Goal: Task Accomplishment & Management: Use online tool/utility

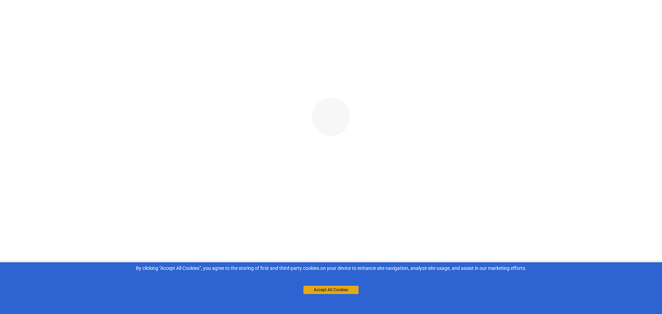
click at [324, 288] on button "Accept All Cookies" at bounding box center [330, 290] width 55 height 8
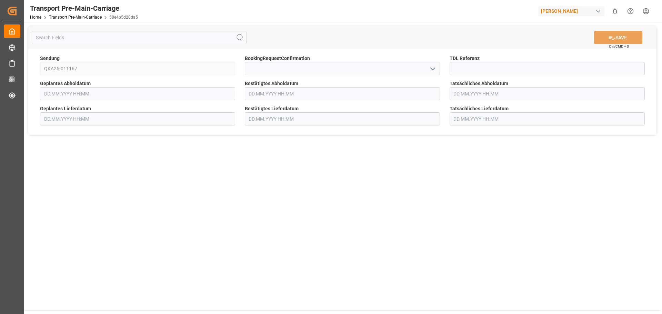
type input "[DATE] 00:00"
click at [275, 70] on input at bounding box center [342, 68] width 195 height 13
click at [434, 69] on polyline "open menu" at bounding box center [433, 69] width 4 height 2
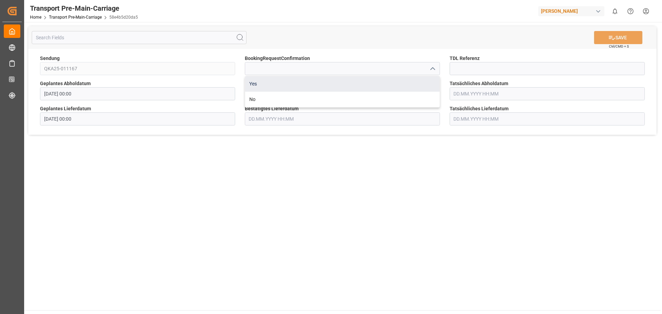
click at [264, 81] on div "Yes" at bounding box center [342, 84] width 194 height 16
type input "Yes"
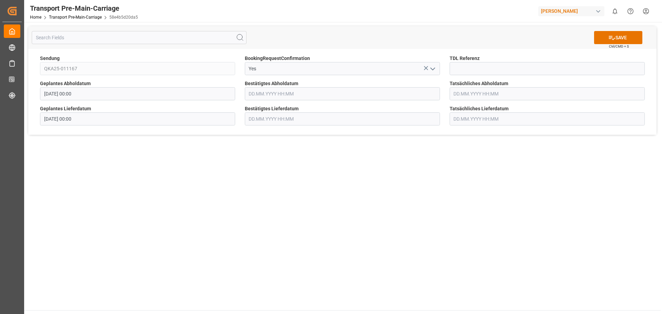
click at [433, 73] on button "open menu" at bounding box center [432, 68] width 10 height 11
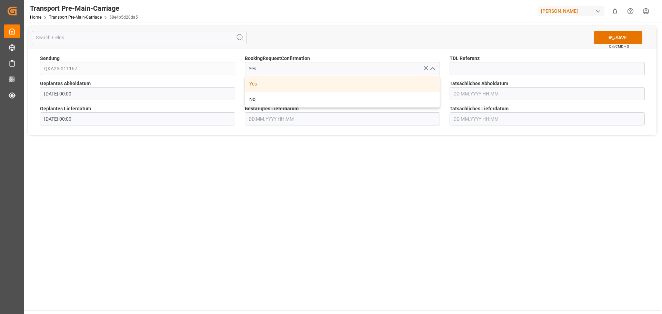
click at [267, 87] on div "Yes" at bounding box center [342, 84] width 194 height 16
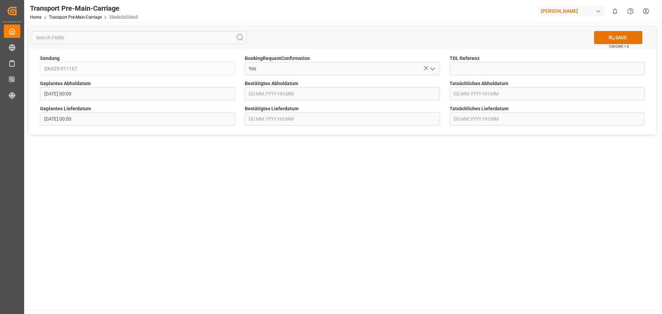
click at [275, 94] on input "text" at bounding box center [342, 93] width 195 height 13
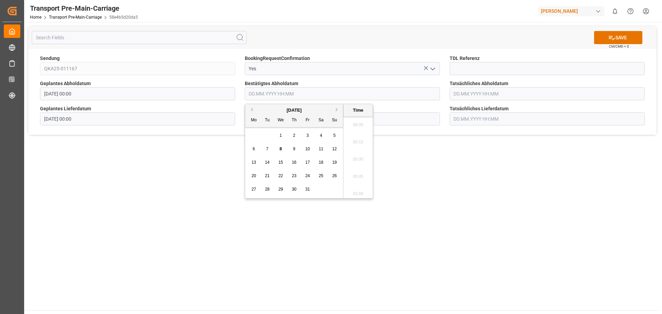
scroll to position [726, 0]
click at [266, 165] on span "14" at bounding box center [267, 162] width 4 height 5
click at [356, 127] on li "08:00" at bounding box center [357, 122] width 29 height 17
type input "[DATE] 08:00"
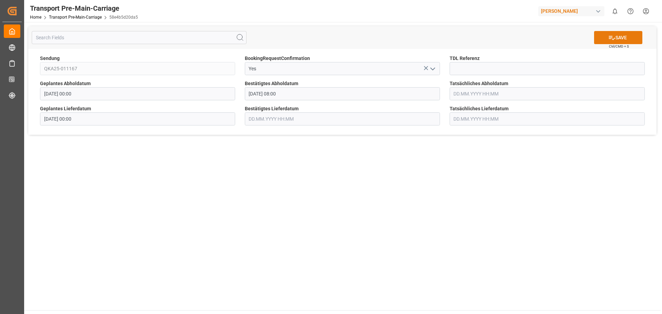
click at [608, 37] on icon at bounding box center [611, 37] width 7 height 7
